Goal: Information Seeking & Learning: Learn about a topic

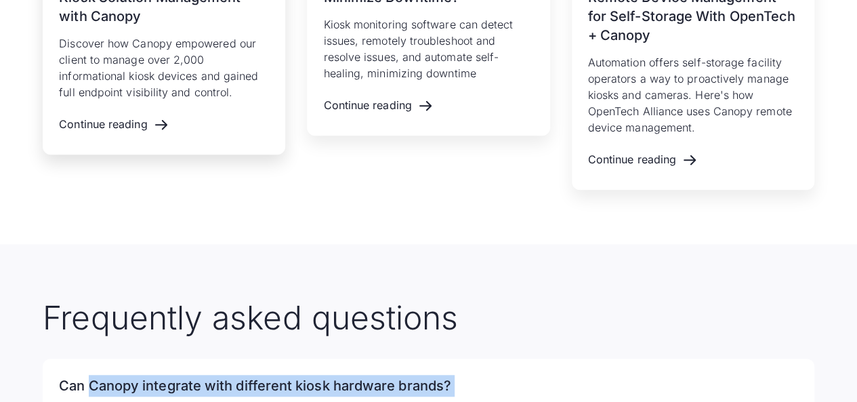
scroll to position [3152, 0]
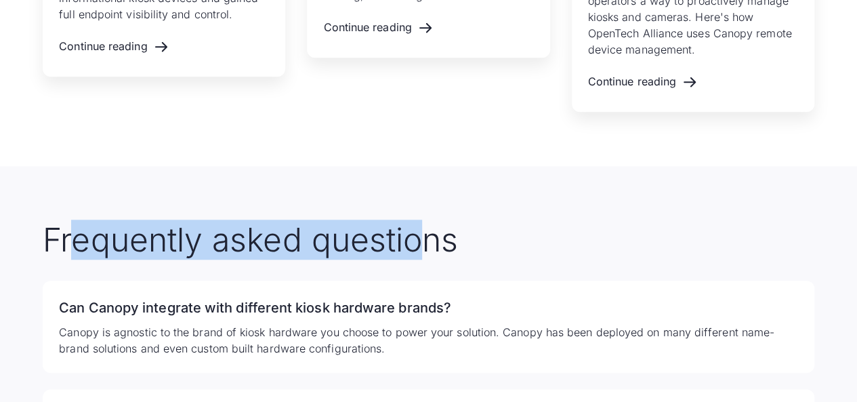
drag, startPoint x: 70, startPoint y: 179, endPoint x: 199, endPoint y: 177, distance: 128.7
click at [415, 220] on h2 "Frequently asked questions" at bounding box center [428, 239] width 771 height 39
click at [188, 220] on h2 "Frequently asked questions" at bounding box center [428, 239] width 771 height 39
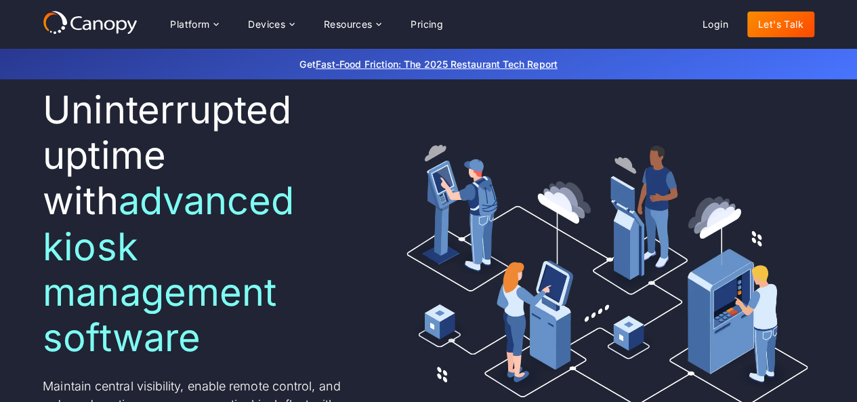
scroll to position [203, 0]
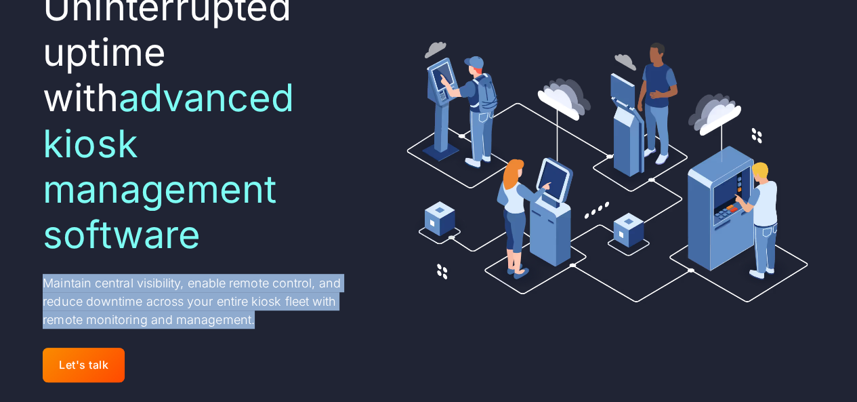
drag, startPoint x: 44, startPoint y: 235, endPoint x: 295, endPoint y: 282, distance: 255.7
click at [295, 282] on p "Maintain central visibility, enable remote control, and reduce downtime across …" at bounding box center [206, 301] width 326 height 55
click at [149, 274] on p "Maintain central visibility, enable remote control, and reduce downtime across …" at bounding box center [206, 301] width 326 height 55
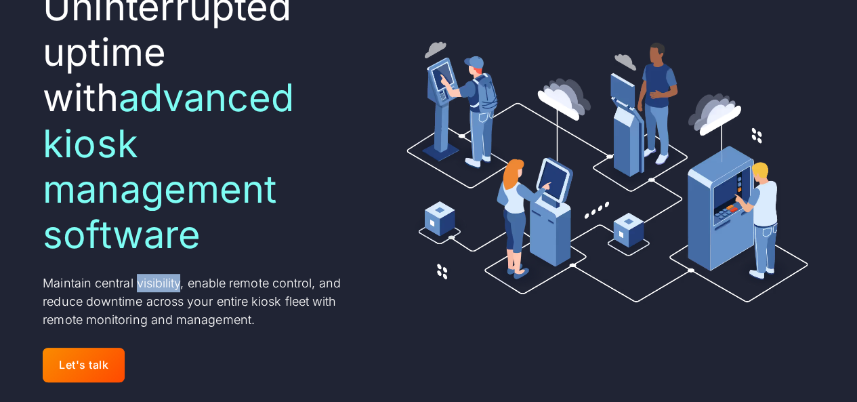
click at [150, 274] on p "Maintain central visibility, enable remote control, and reduce downtime across …" at bounding box center [206, 301] width 326 height 55
click at [278, 274] on p "Maintain central visibility, enable remote control, and reduce downtime across …" at bounding box center [206, 301] width 326 height 55
click at [186, 274] on p "Maintain central visibility, enable remote control, and reduce downtime across …" at bounding box center [206, 301] width 326 height 55
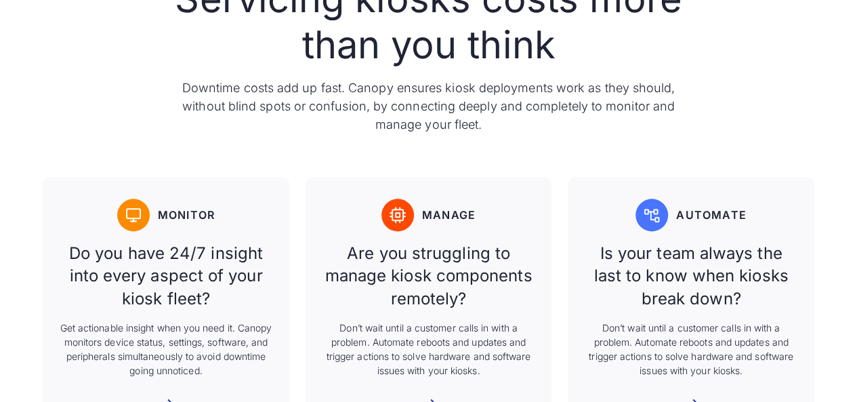
scroll to position [813, 0]
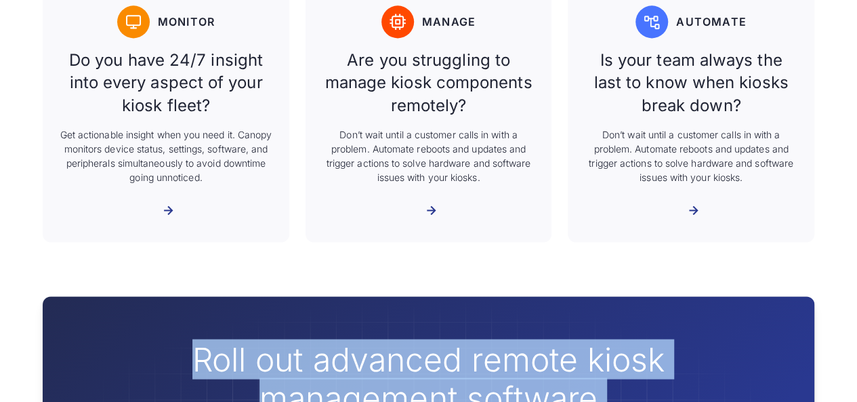
drag, startPoint x: 238, startPoint y: 375, endPoint x: 356, endPoint y: 322, distance: 128.8
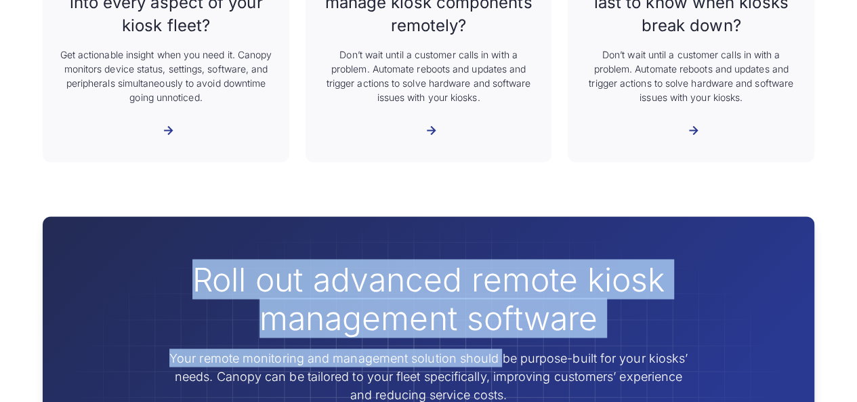
scroll to position [1073, 0]
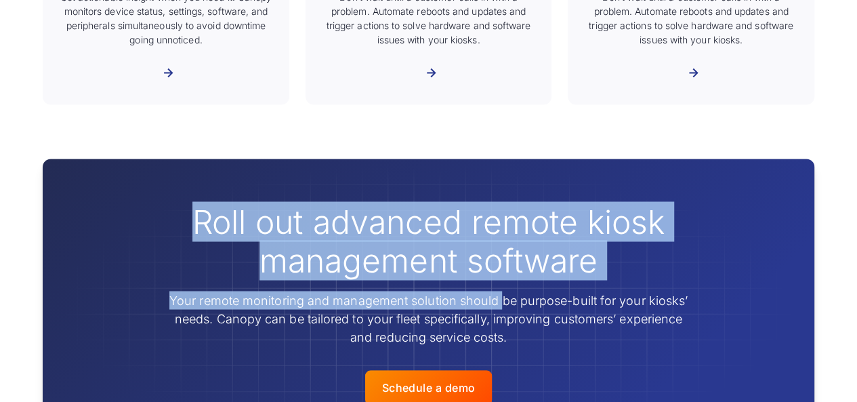
click at [337, 202] on h2 "Roll out advanced remote kiosk management software" at bounding box center [429, 241] width 520 height 78
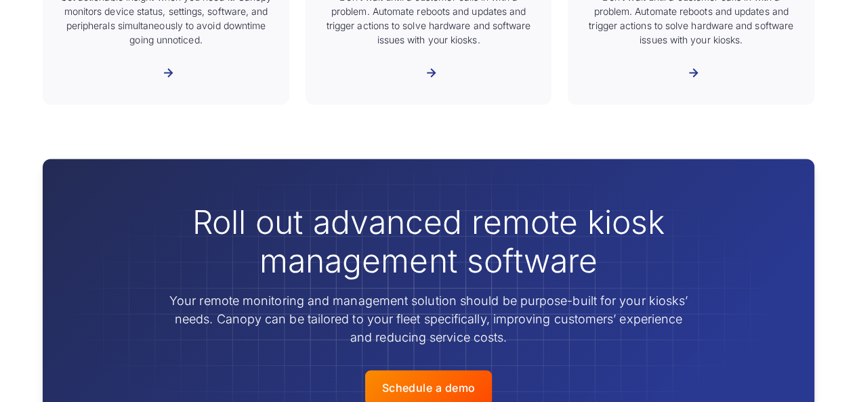
click at [337, 202] on h2 "Roll out advanced remote kiosk management software" at bounding box center [429, 241] width 520 height 78
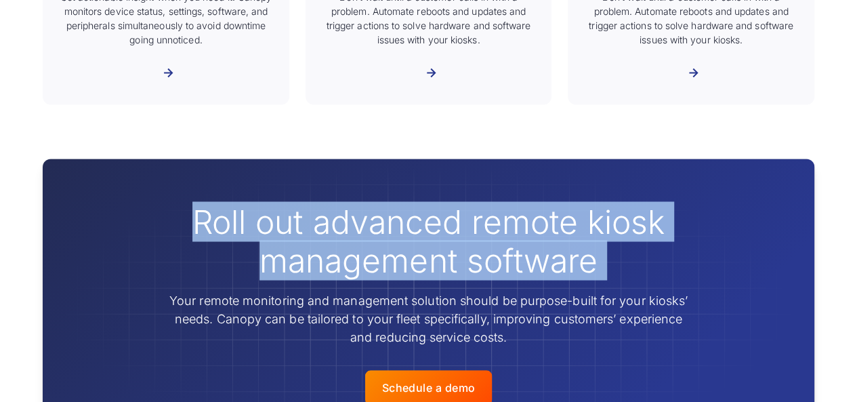
click at [337, 202] on h2 "Roll out advanced remote kiosk management software" at bounding box center [429, 241] width 520 height 78
click at [298, 227] on h2 "Roll out advanced remote kiosk management software" at bounding box center [429, 241] width 520 height 78
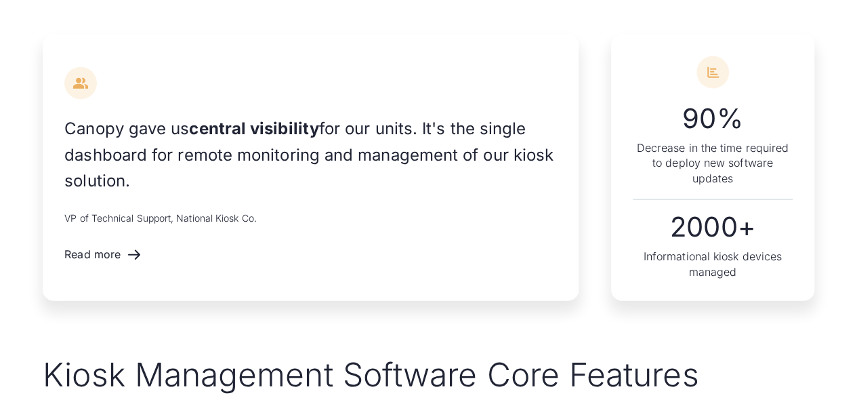
scroll to position [1615, 0]
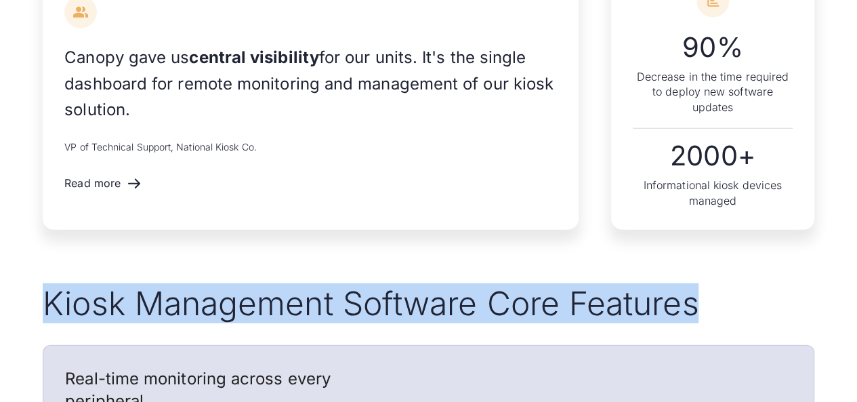
drag, startPoint x: 236, startPoint y: 263, endPoint x: 701, endPoint y: 263, distance: 465.3
click at [701, 284] on h2 "Kiosk Management Software Core Features" at bounding box center [428, 303] width 771 height 39
click at [268, 284] on h2 "Kiosk Management Software Core Features" at bounding box center [428, 303] width 771 height 39
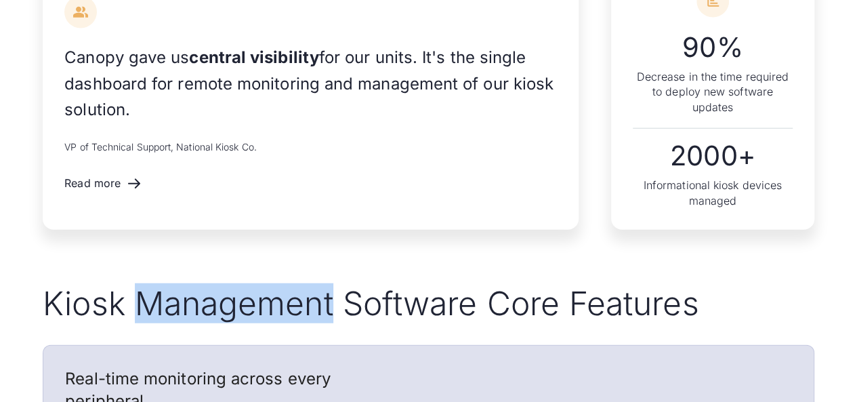
click at [268, 284] on h2 "Kiosk Management Software Core Features" at bounding box center [428, 303] width 771 height 39
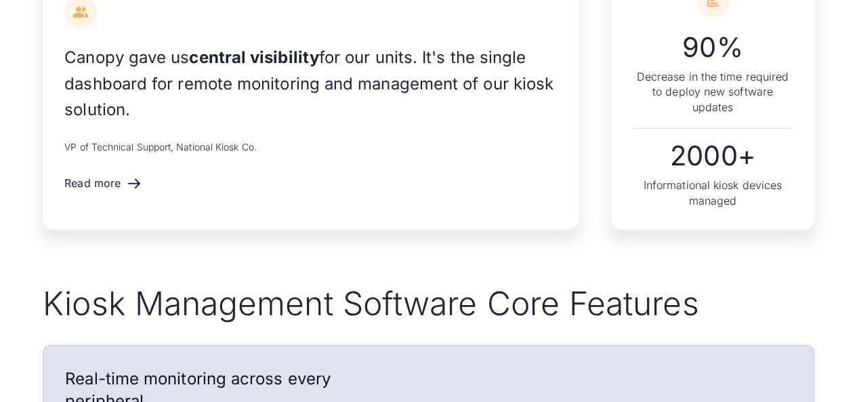
scroll to position [1818, 0]
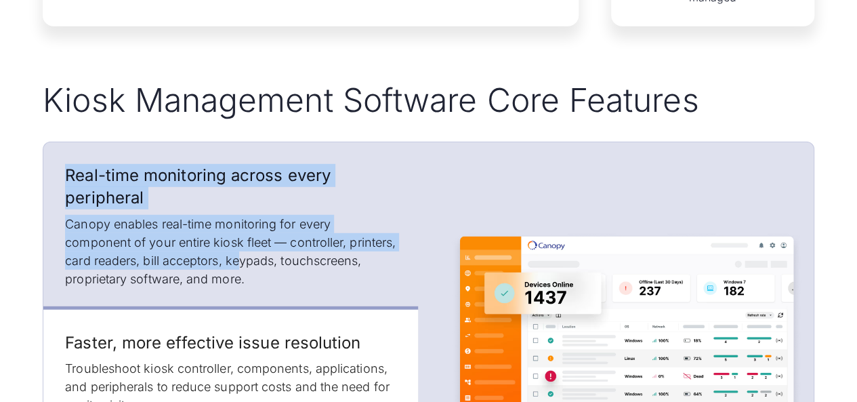
drag, startPoint x: 63, startPoint y: 114, endPoint x: 306, endPoint y: 219, distance: 265.1
click at [301, 219] on div "Real-time monitoring across every peripheral Canopy enables real-time monitorin…" at bounding box center [230, 225] width 374 height 167
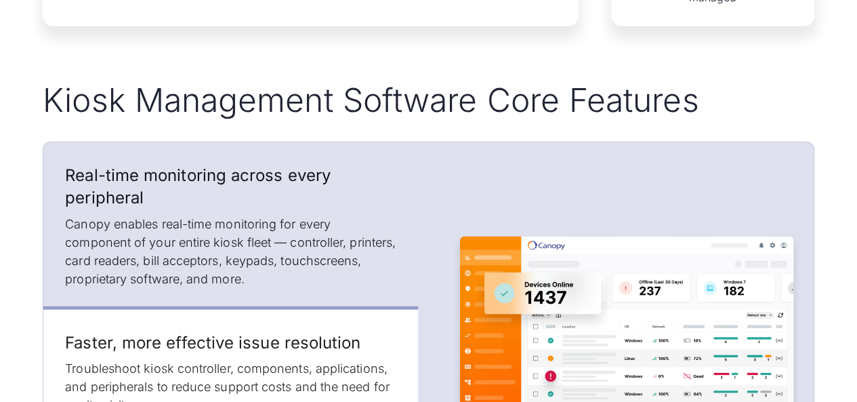
click at [306, 219] on p "Canopy enables real-time monitoring for every component of your entire kiosk fl…" at bounding box center [230, 251] width 331 height 73
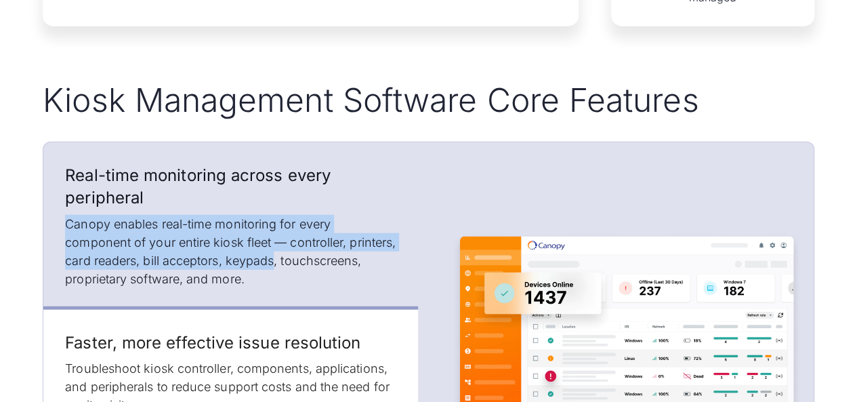
drag, startPoint x: 306, startPoint y: 220, endPoint x: 177, endPoint y: 205, distance: 129.6
click at [268, 164] on div "Real-time monitoring across every peripheral Canopy enables real-time monitorin…" at bounding box center [230, 226] width 331 height 124
drag, startPoint x: 177, startPoint y: 205, endPoint x: 167, endPoint y: 204, distance: 10.2
click at [176, 215] on p "Canopy enables real-time monitoring for every component of your entire kiosk fl…" at bounding box center [230, 251] width 331 height 73
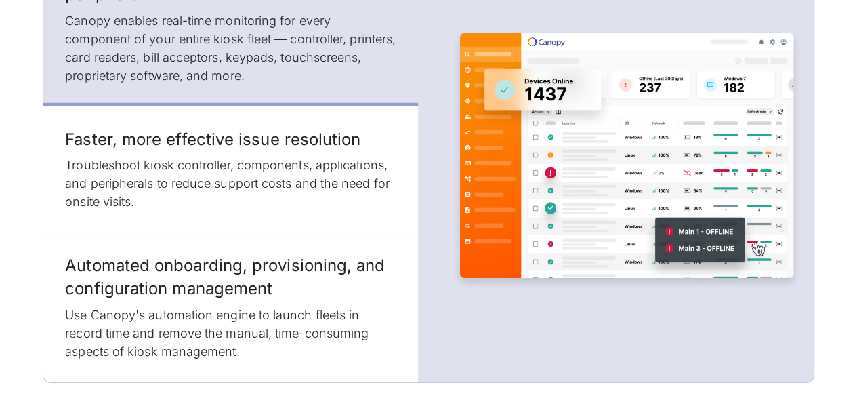
click at [24, 192] on div "Kiosk Management Software Core Features Real-time monitoring across every perip…" at bounding box center [428, 129] width 857 height 505
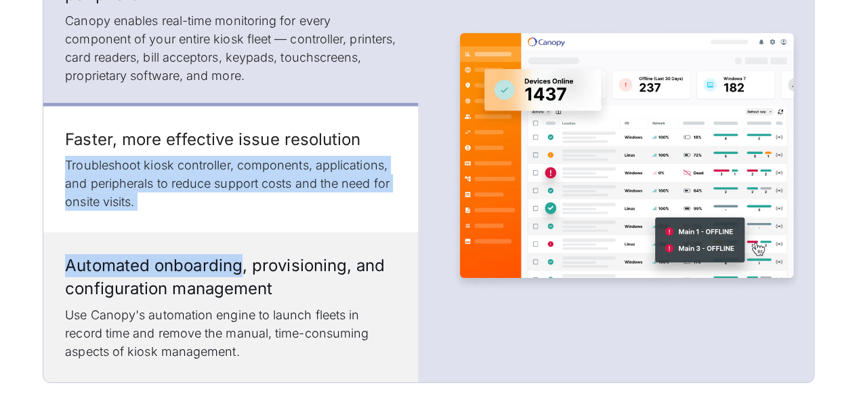
drag, startPoint x: 85, startPoint y: 144, endPoint x: 242, endPoint y: 190, distance: 163.1
click at [242, 190] on div "Real-time monitoring across every peripheral Canopy enables real-time monitorin…" at bounding box center [230, 160] width 374 height 443
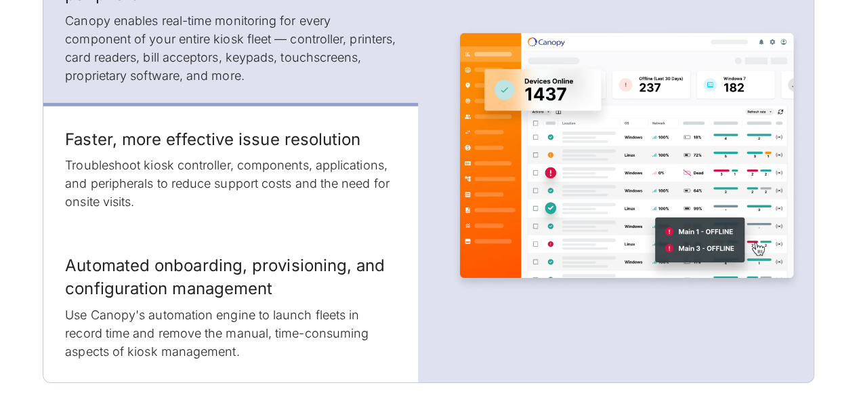
click at [0, 151] on div "Kiosk Management Software Core Features Real-time monitoring across every perip…" at bounding box center [428, 129] width 857 height 505
click at [4, 151] on div "Kiosk Management Software Core Features Real-time monitoring across every perip…" at bounding box center [428, 129] width 857 height 505
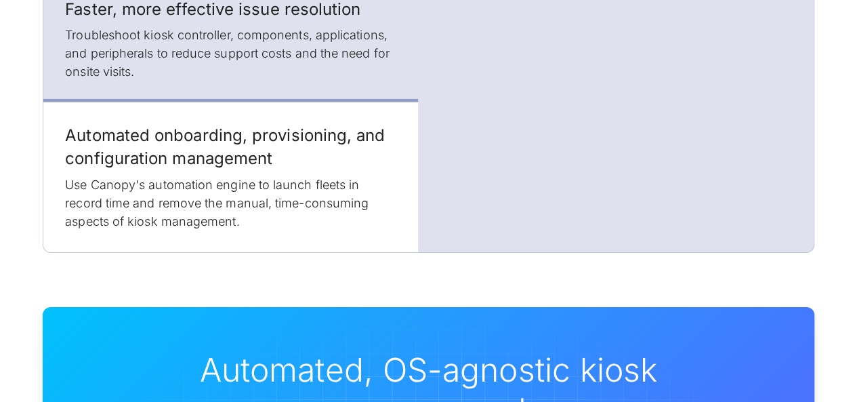
scroll to position [2224, 0]
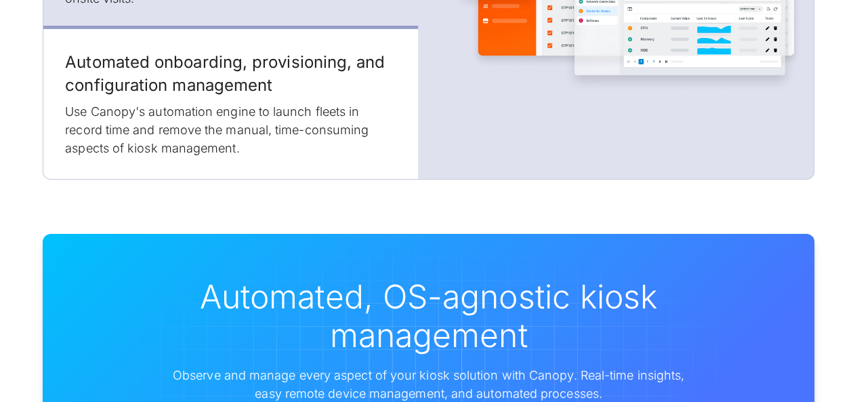
click at [16, 179] on div "Automated, OS-agnostic kiosk management Observe and manage every aspect of your…" at bounding box center [428, 364] width 857 height 370
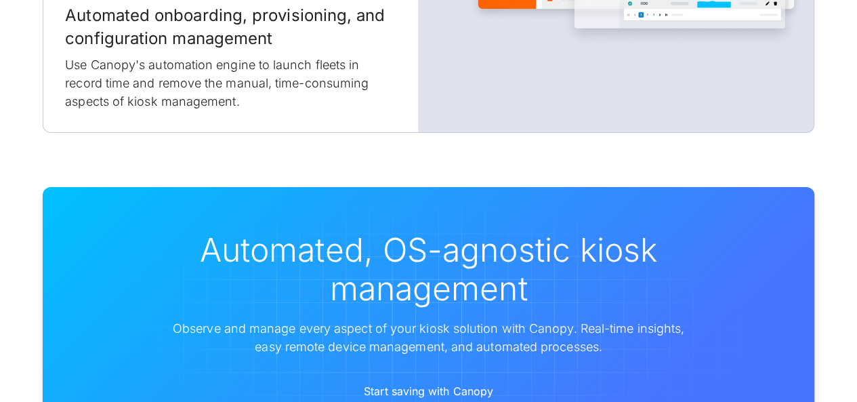
scroll to position [2292, 0]
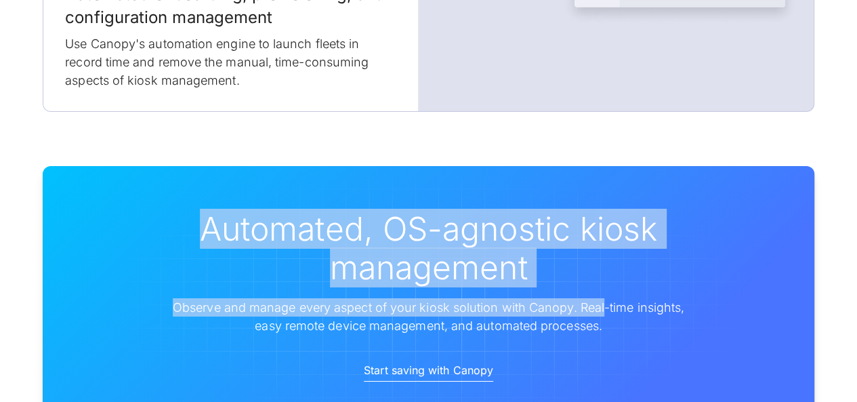
drag, startPoint x: 188, startPoint y: 179, endPoint x: 496, endPoint y: 212, distance: 309.2
click at [601, 261] on div "Automated, OS-agnostic kiosk management Observe and manage every aspect of your…" at bounding box center [429, 271] width 520 height 125
click at [496, 211] on h2 "Automated, OS-agnostic kiosk management" at bounding box center [429, 248] width 520 height 78
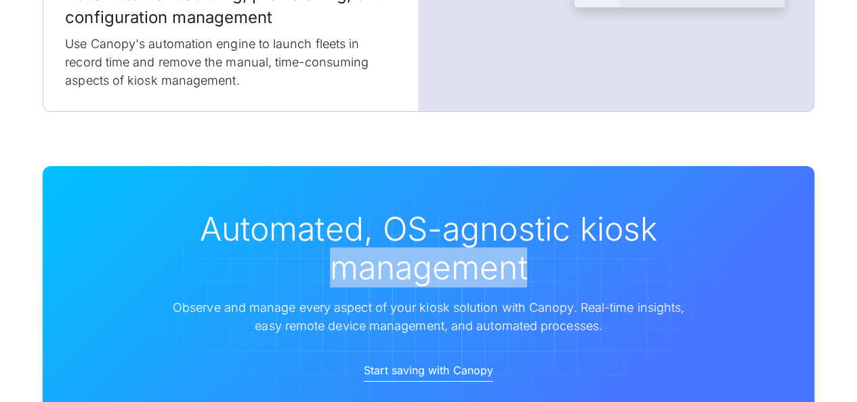
click at [496, 211] on h2 "Automated, OS-agnostic kiosk management" at bounding box center [429, 248] width 520 height 78
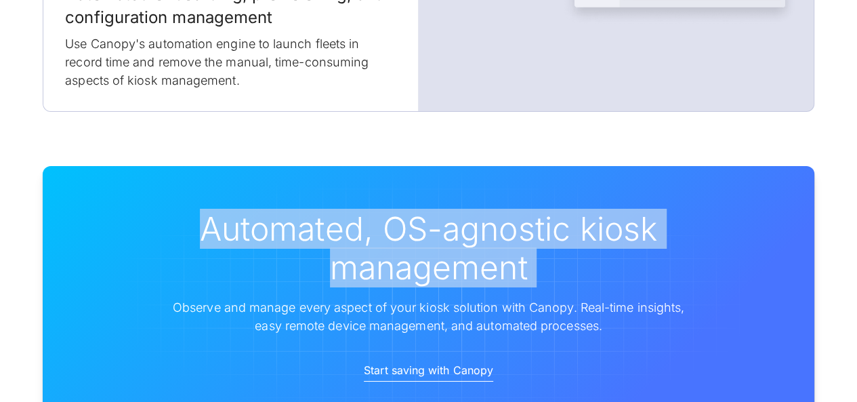
drag, startPoint x: 496, startPoint y: 211, endPoint x: 443, endPoint y: 198, distance: 54.4
click at [495, 211] on h2 "Automated, OS-agnostic kiosk management" at bounding box center [429, 248] width 520 height 78
click at [417, 209] on h2 "Automated, OS-agnostic kiosk management" at bounding box center [429, 248] width 520 height 78
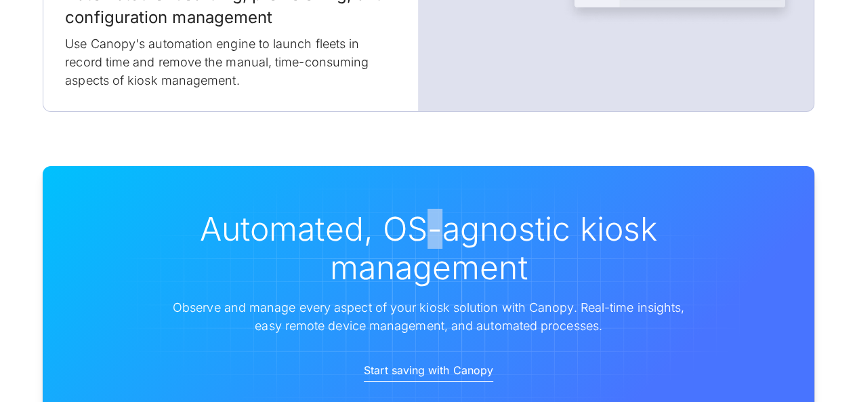
click at [417, 209] on h2 "Automated, OS-agnostic kiosk management" at bounding box center [429, 248] width 520 height 78
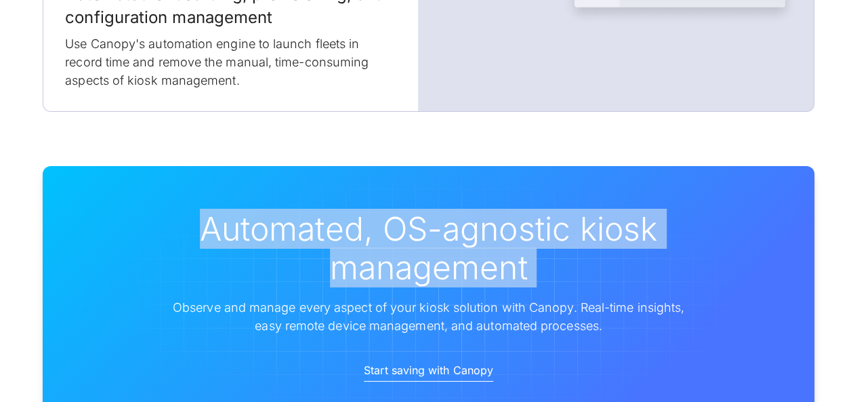
click at [417, 209] on h2 "Automated, OS-agnostic kiosk management" at bounding box center [429, 248] width 520 height 78
click at [520, 209] on h2 "Automated, OS-agnostic kiosk management" at bounding box center [429, 248] width 520 height 78
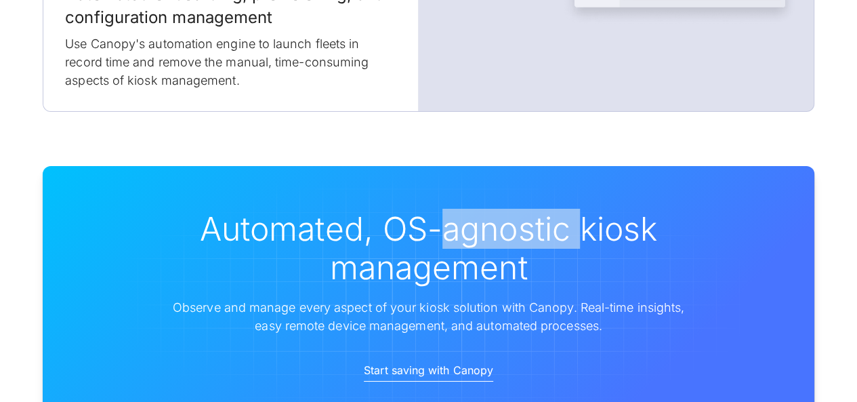
click at [520, 209] on h2 "Automated, OS-agnostic kiosk management" at bounding box center [429, 248] width 520 height 78
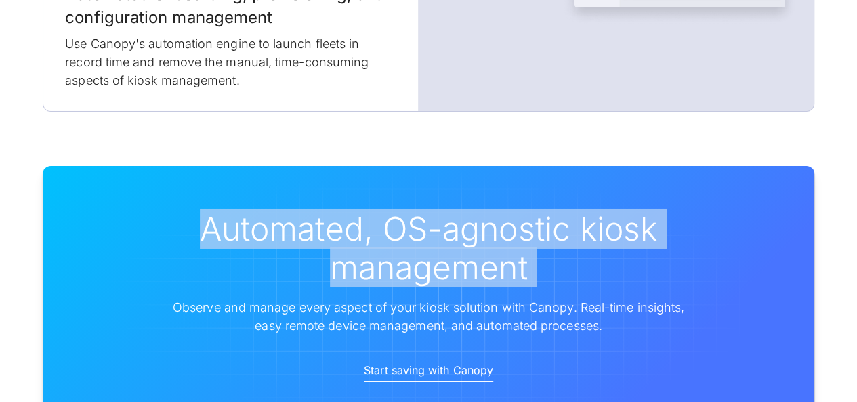
click at [520, 209] on h2 "Automated, OS-agnostic kiosk management" at bounding box center [429, 248] width 520 height 78
click at [485, 211] on h2 "Automated, OS-agnostic kiosk management" at bounding box center [429, 248] width 520 height 78
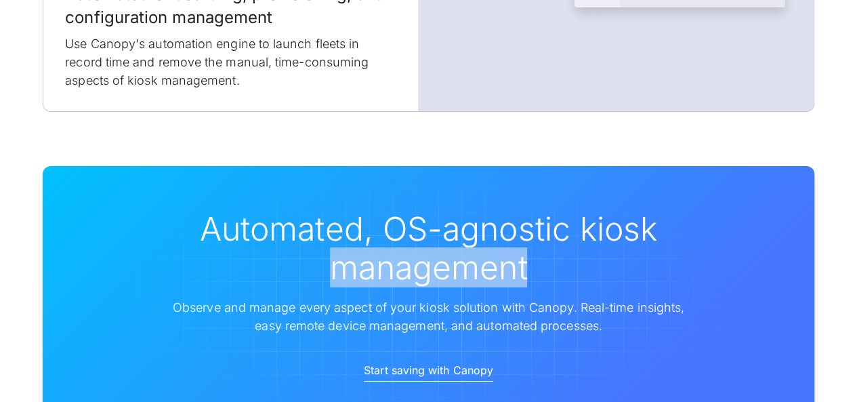
click at [485, 211] on h2 "Automated, OS-agnostic kiosk management" at bounding box center [429, 248] width 520 height 78
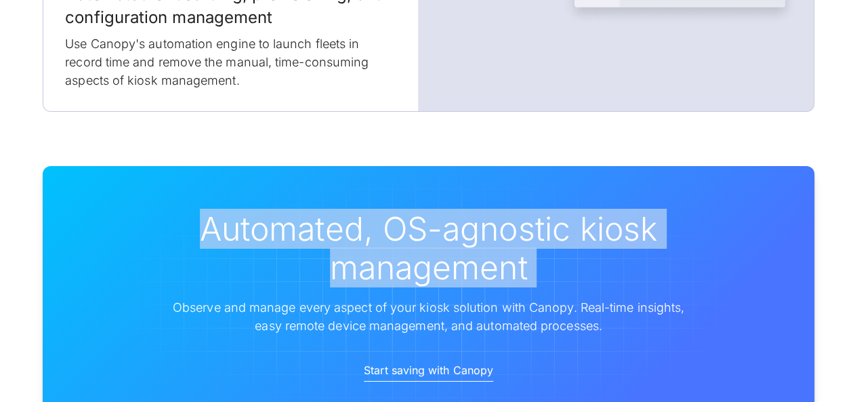
click at [485, 211] on h2 "Automated, OS-agnostic kiosk management" at bounding box center [429, 248] width 520 height 78
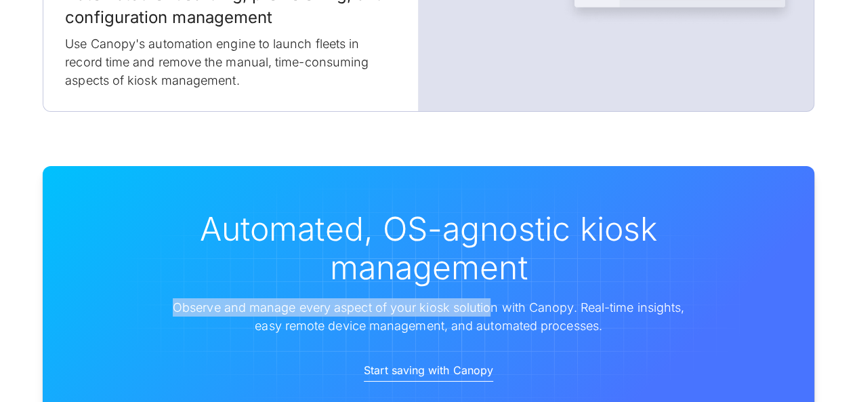
drag, startPoint x: 176, startPoint y: 259, endPoint x: 489, endPoint y: 259, distance: 312.9
click at [489, 298] on p "Observe and manage every aspect of your kiosk solution with Canopy. Real-time i…" at bounding box center [429, 316] width 520 height 37
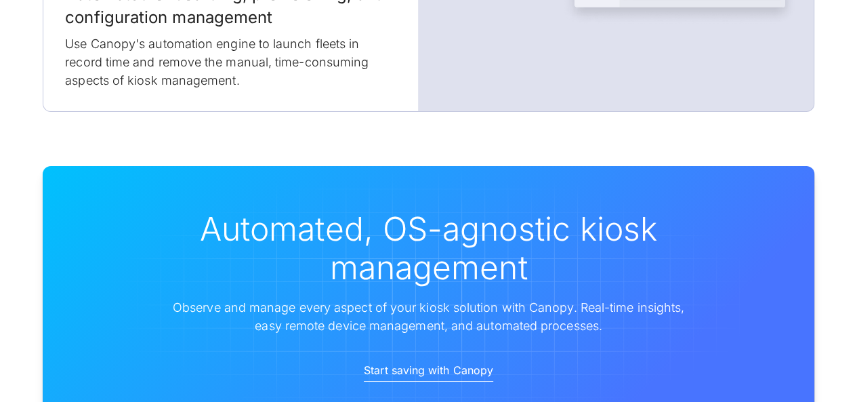
click at [427, 209] on h2 "Automated, OS-agnostic kiosk management" at bounding box center [429, 248] width 520 height 78
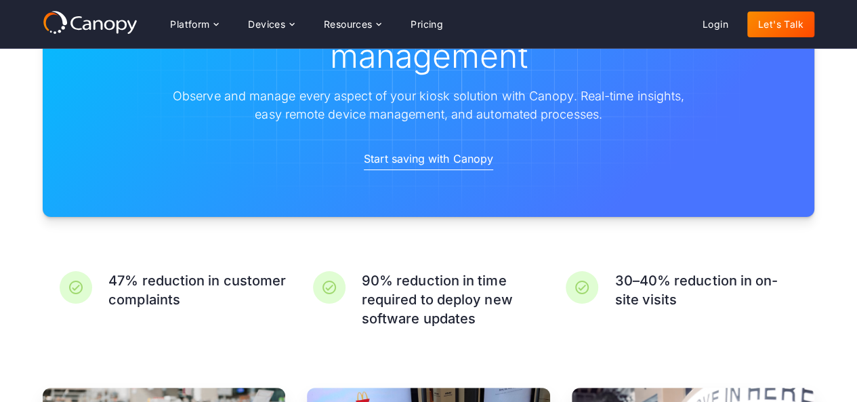
scroll to position [2495, 0]
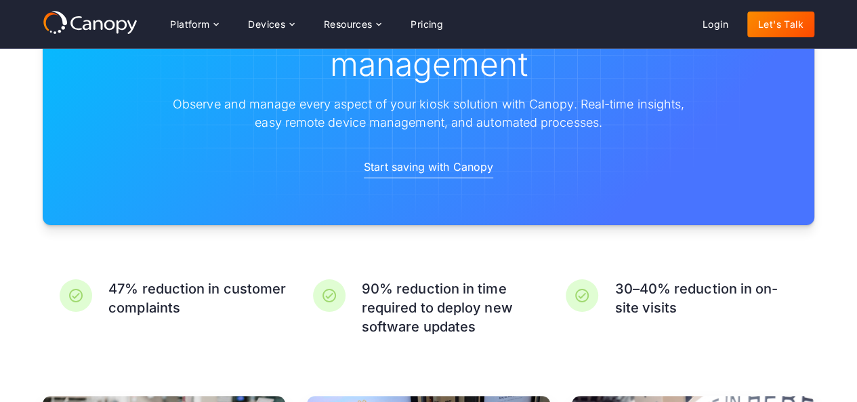
click at [12, 206] on div "Automated, OS-agnostic kiosk management Observe and manage every aspect of your…" at bounding box center [428, 94] width 857 height 370
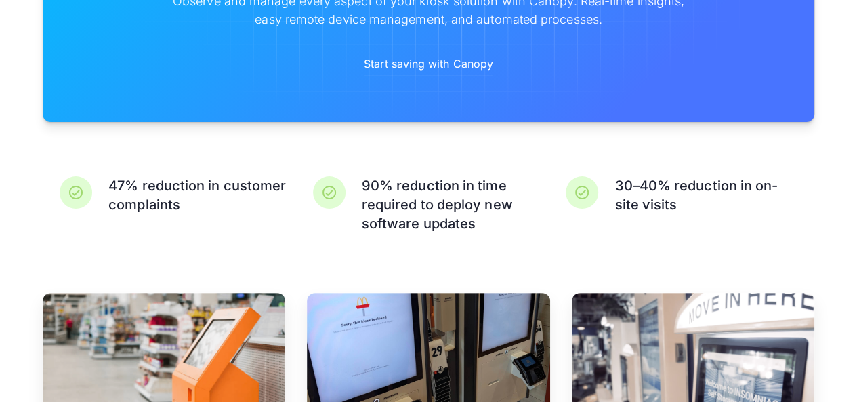
scroll to position [2631, 0]
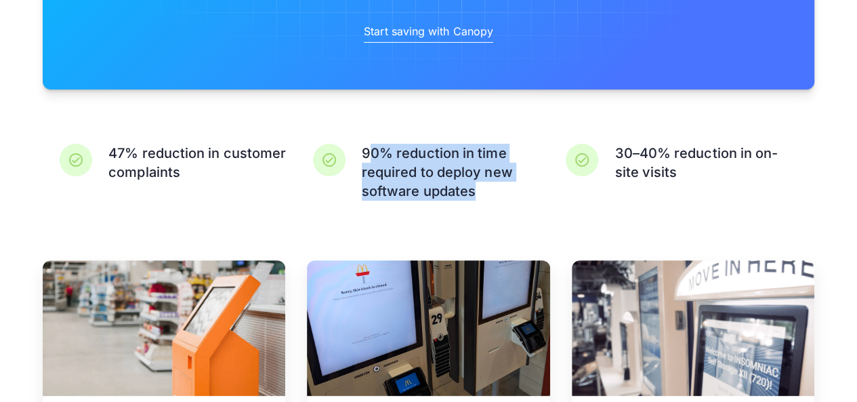
drag, startPoint x: 367, startPoint y: 105, endPoint x: 492, endPoint y: 137, distance: 129.5
click at [492, 144] on h3 "90% reduction in time required to deploy new software updates" at bounding box center [453, 172] width 183 height 57
click at [450, 144] on h3 "90% reduction in time required to deploy new software updates" at bounding box center [453, 172] width 183 height 57
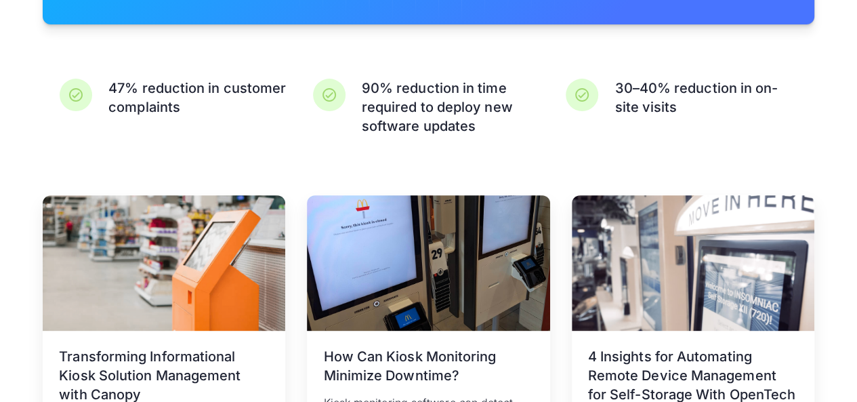
scroll to position [2766, 0]
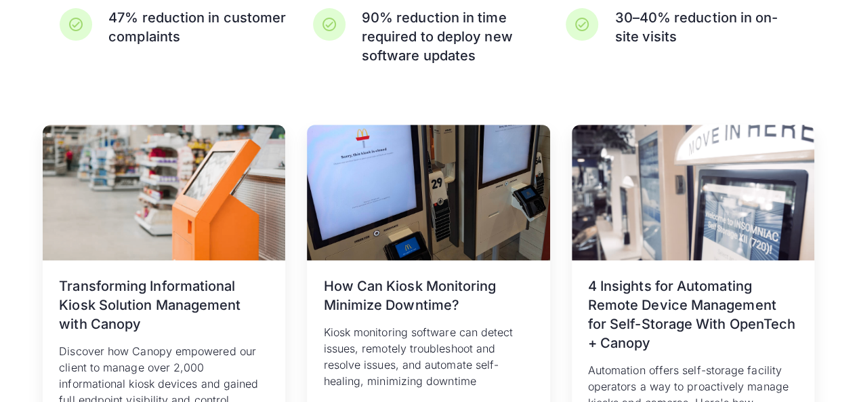
click at [14, 214] on div "Related resources August 3, 2023 Transforming Informational Kiosk Solution Mana…" at bounding box center [428, 310] width 857 height 481
click at [111, 276] on h3 "Transforming Informational Kiosk Solution Management with Canopy" at bounding box center [164, 304] width 210 height 57
drag, startPoint x: 111, startPoint y: 249, endPoint x: 1, endPoint y: 270, distance: 111.7
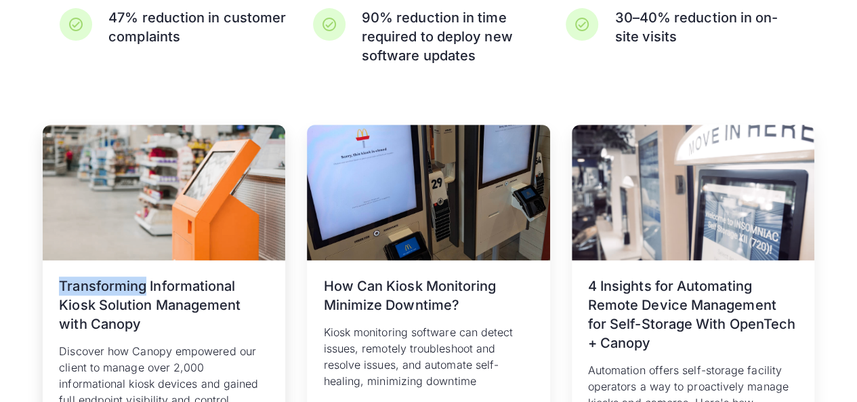
click at [0, 273] on div "Related resources August 3, 2023 Transforming Informational Kiosk Solution Mana…" at bounding box center [428, 310] width 857 height 481
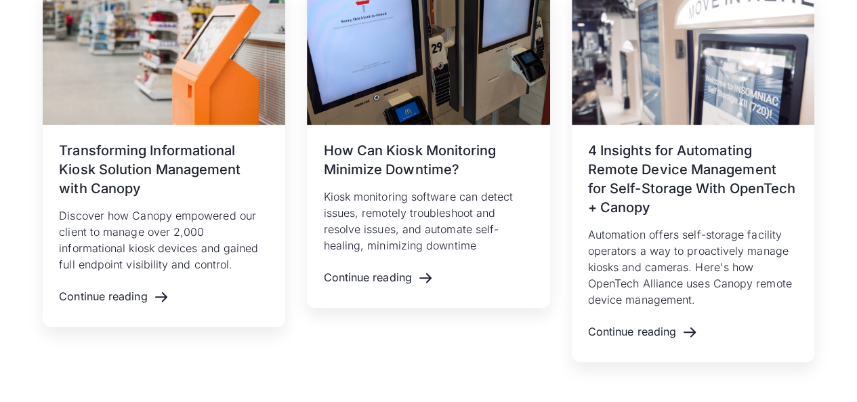
scroll to position [3105, 0]
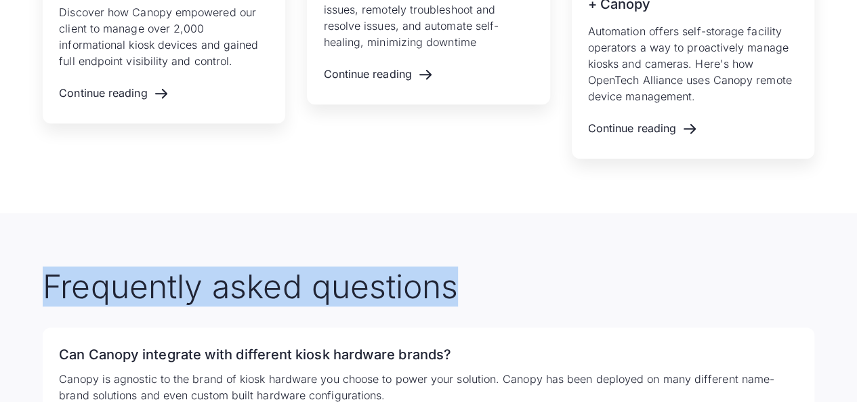
drag, startPoint x: 511, startPoint y: 242, endPoint x: 0, endPoint y: 235, distance: 511.4
click at [0, 235] on div "Frequently asked questions Can Canopy integrate with different kiosk hardware b…" at bounding box center [428, 398] width 857 height 370
click at [394, 267] on h2 "Frequently asked questions" at bounding box center [428, 286] width 771 height 39
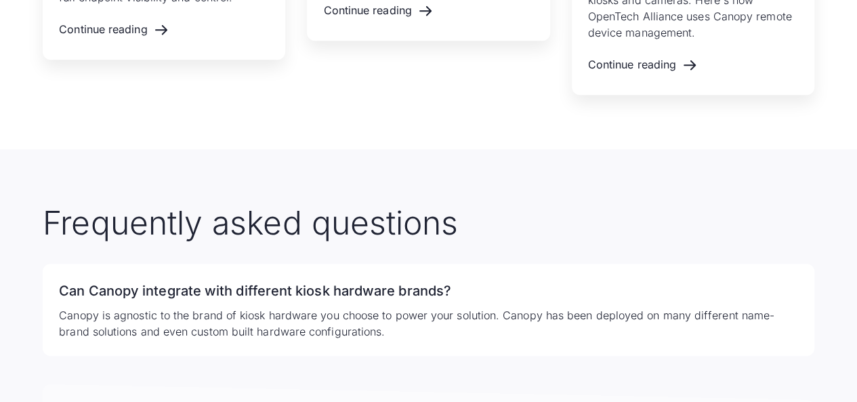
scroll to position [3308, 0]
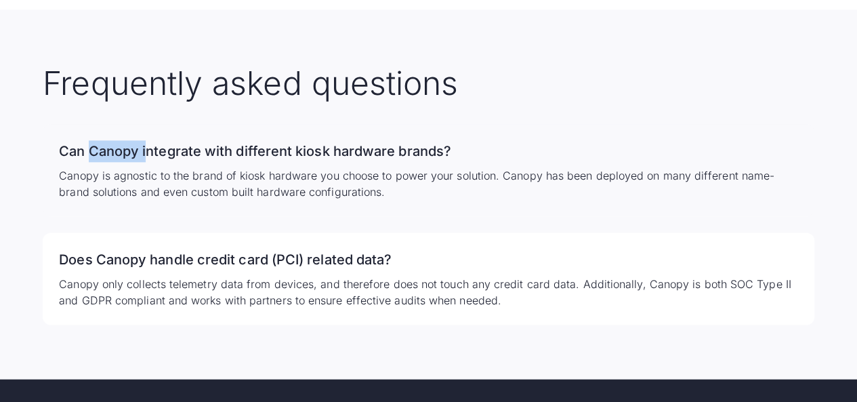
drag, startPoint x: 92, startPoint y: 128, endPoint x: 144, endPoint y: 127, distance: 52.2
click at [144, 140] on h3 "Can Canopy integrate with different kiosk hardware brands?" at bounding box center [428, 151] width 739 height 22
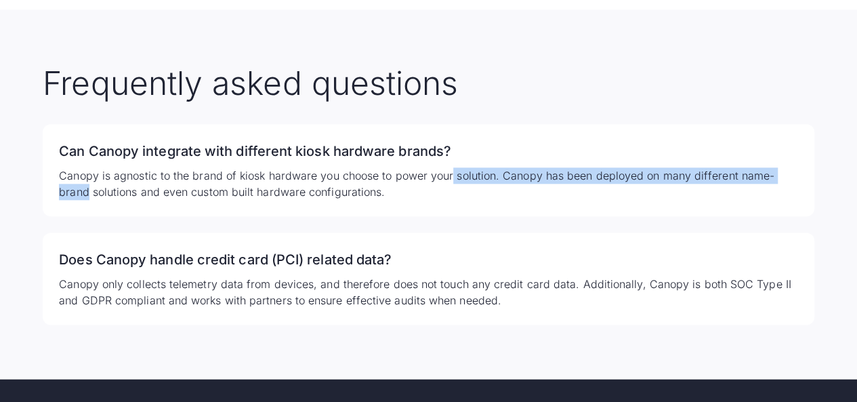
drag, startPoint x: 451, startPoint y: 156, endPoint x: 847, endPoint y: 154, distance: 395.6
click at [847, 154] on div "Frequently asked questions Can Canopy integrate with different kiosk hardware b…" at bounding box center [428, 194] width 857 height 370
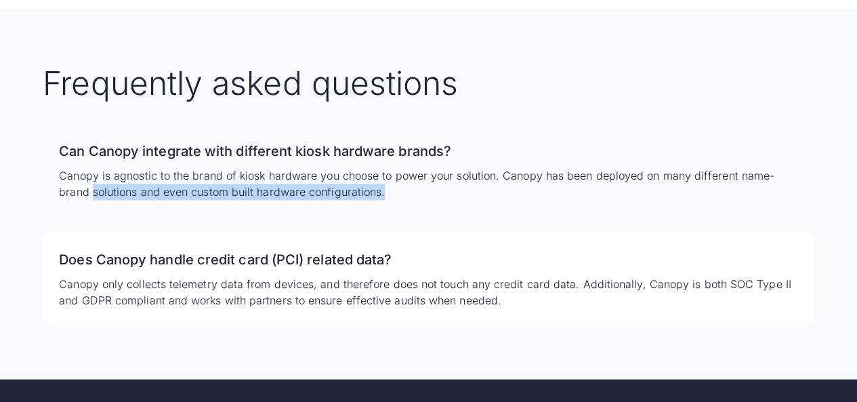
drag, startPoint x: 58, startPoint y: 162, endPoint x: 467, endPoint y: 171, distance: 409.2
click at [467, 171] on div "Can Canopy integrate with different kiosk hardware brands? Canopy is agnostic t…" at bounding box center [428, 170] width 771 height 92
click at [18, 186] on div "Frequently asked questions Can Canopy integrate with different kiosk hardware b…" at bounding box center [428, 194] width 857 height 370
click at [19, 186] on div "Frequently asked questions Can Canopy integrate with different kiosk hardware b…" at bounding box center [428, 194] width 857 height 370
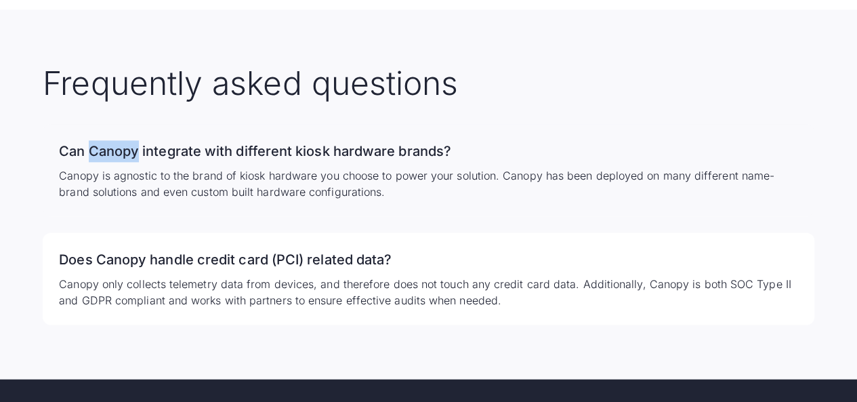
drag, startPoint x: 91, startPoint y: 123, endPoint x: 135, endPoint y: 129, distance: 44.5
click at [135, 140] on h3 "Can Canopy integrate with different kiosk hardware brands?" at bounding box center [428, 151] width 739 height 22
copy h3 "Canopy"
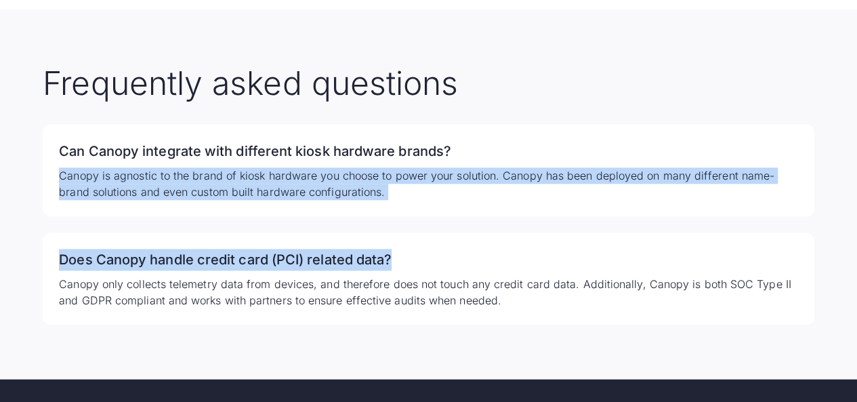
drag, startPoint x: 60, startPoint y: 150, endPoint x: 582, endPoint y: 205, distance: 525.8
click at [582, 205] on div "Can Canopy integrate with different kiosk hardware brands? Canopy is agnostic t…" at bounding box center [428, 224] width 771 height 200
click at [59, 203] on div "Can Canopy integrate with different kiosk hardware brands? Canopy is agnostic t…" at bounding box center [428, 224] width 771 height 200
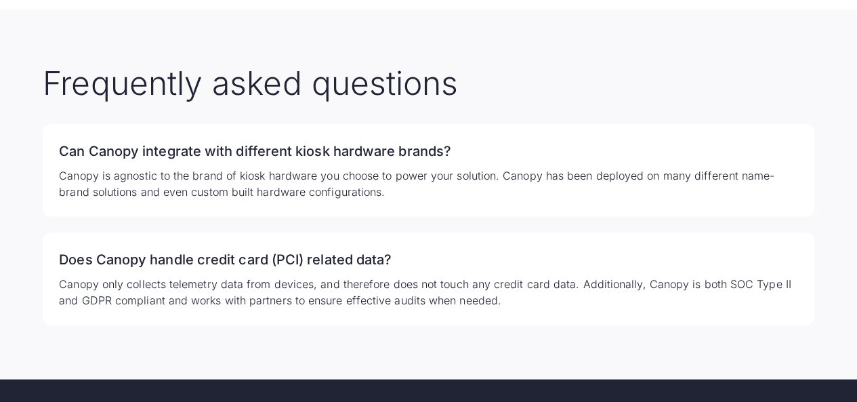
click at [18, 203] on div "Frequently asked questions Can Canopy integrate with different kiosk hardware b…" at bounding box center [428, 194] width 857 height 370
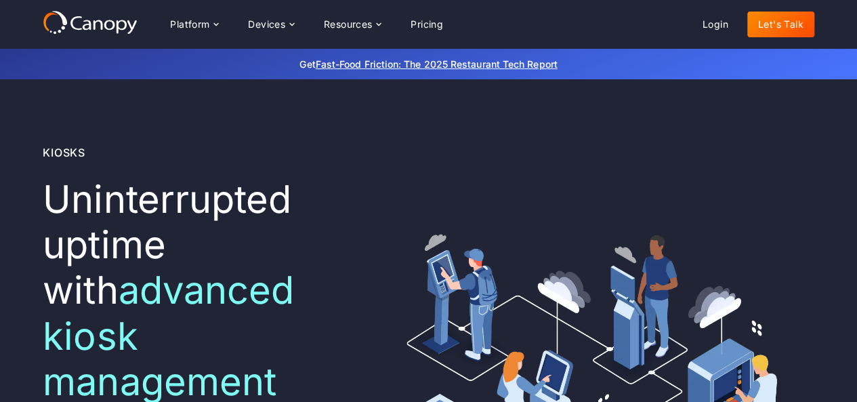
scroll to position [0, 0]
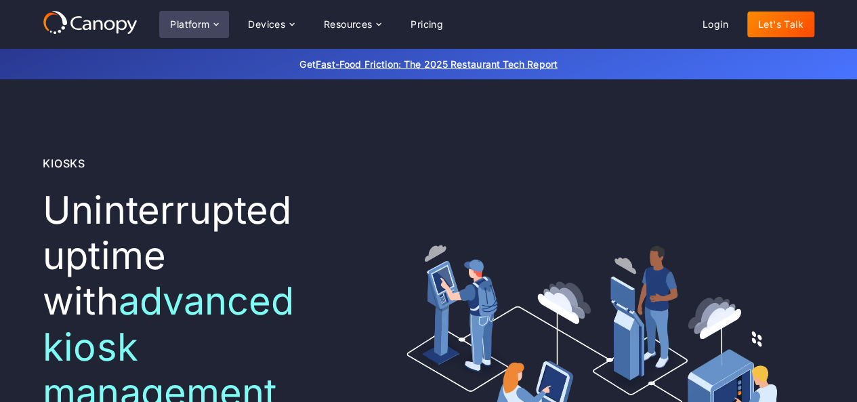
click at [206, 26] on div "Platform" at bounding box center [189, 24] width 39 height 9
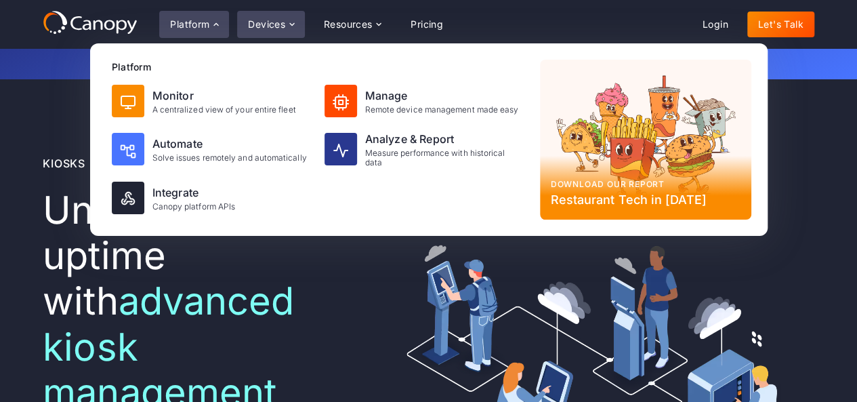
click at [266, 20] on div "Devices" at bounding box center [266, 24] width 37 height 9
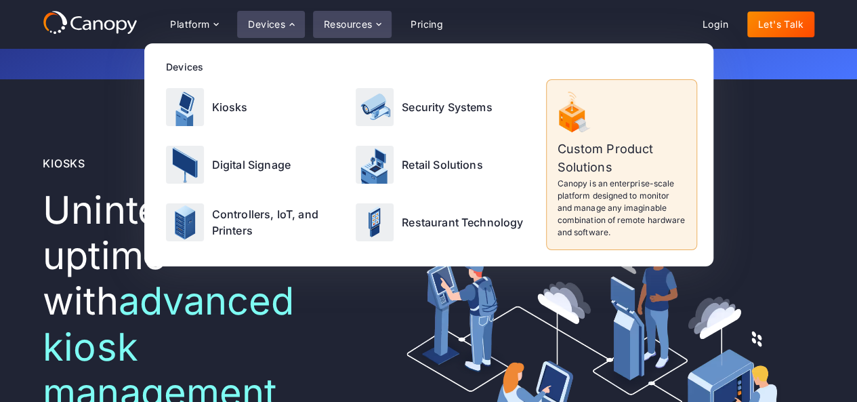
click at [375, 18] on div "Resources" at bounding box center [352, 24] width 79 height 27
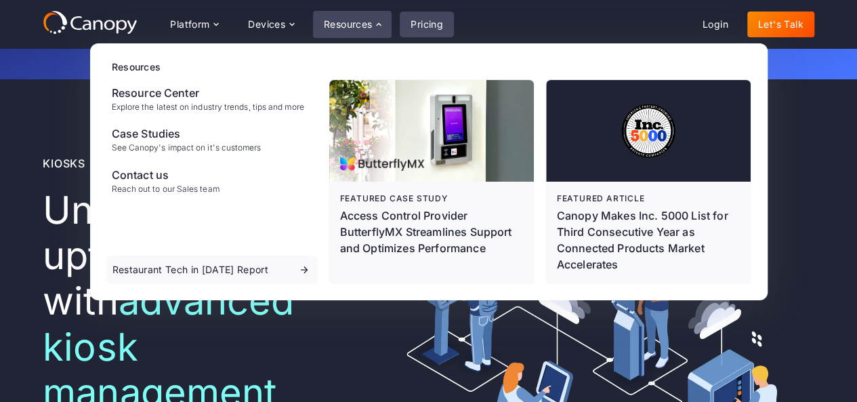
click at [437, 16] on link "Pricing" at bounding box center [427, 25] width 54 height 26
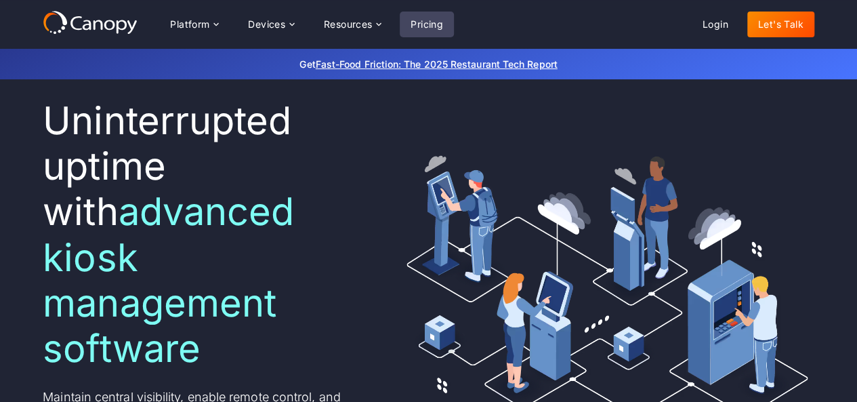
scroll to position [203, 0]
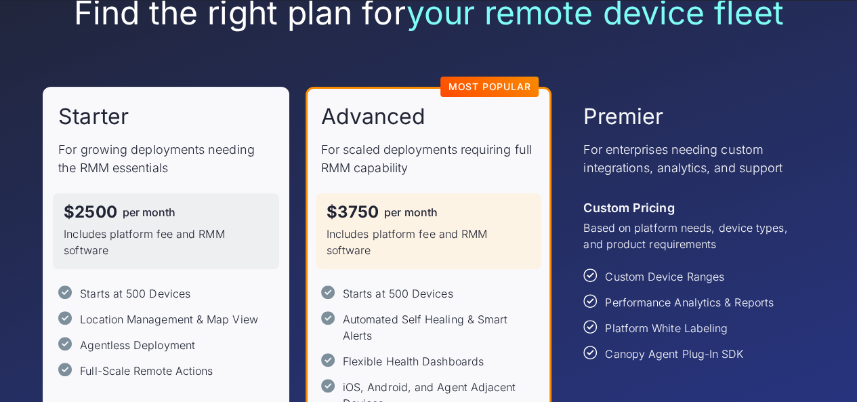
scroll to position [135, 0]
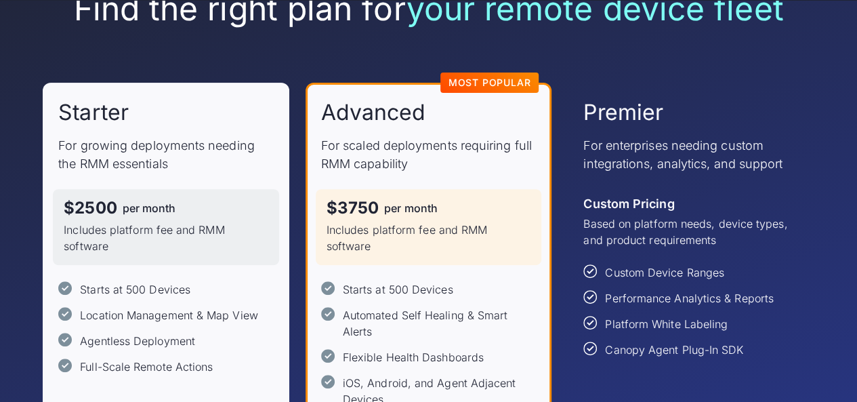
click at [2, 207] on div "Find the right plan for your remote device fleet Starter For growing deployment…" at bounding box center [428, 252] width 857 height 678
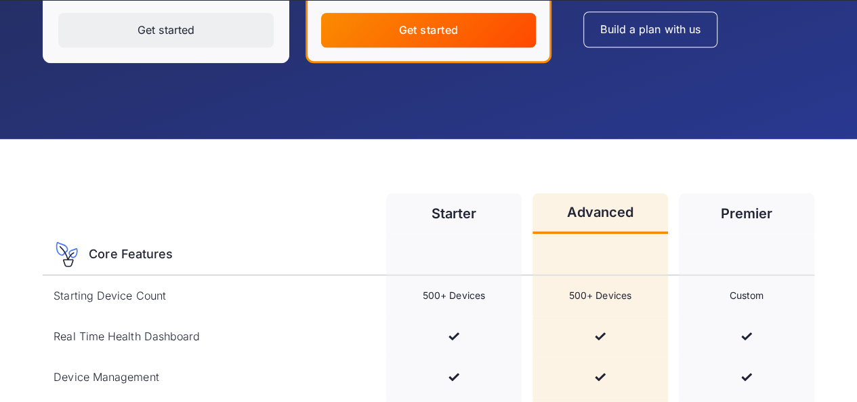
scroll to position [610, 0]
